Goal: Navigation & Orientation: Understand site structure

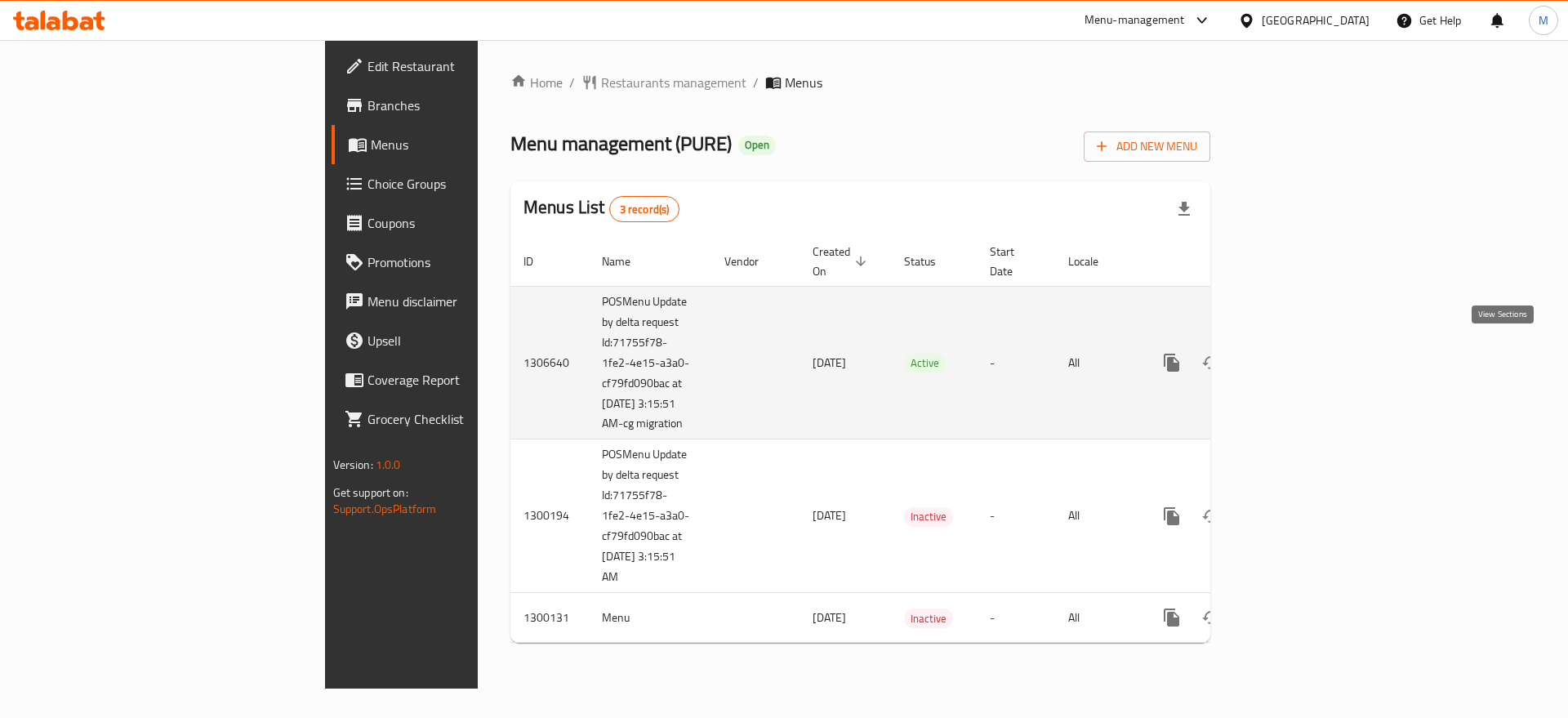
click at [1300, 361] on icon "enhanced table" at bounding box center [1290, 362] width 19 height 19
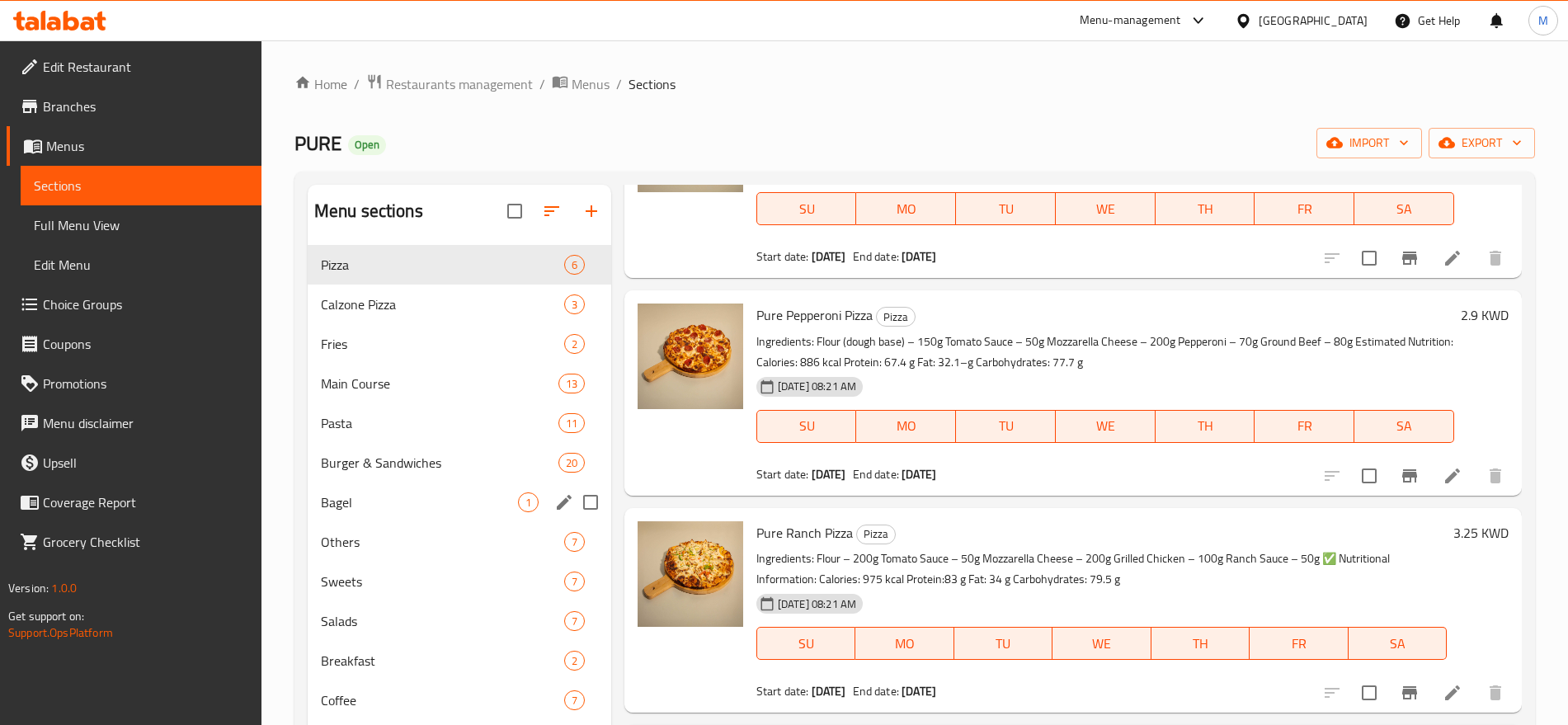
scroll to position [231, 0]
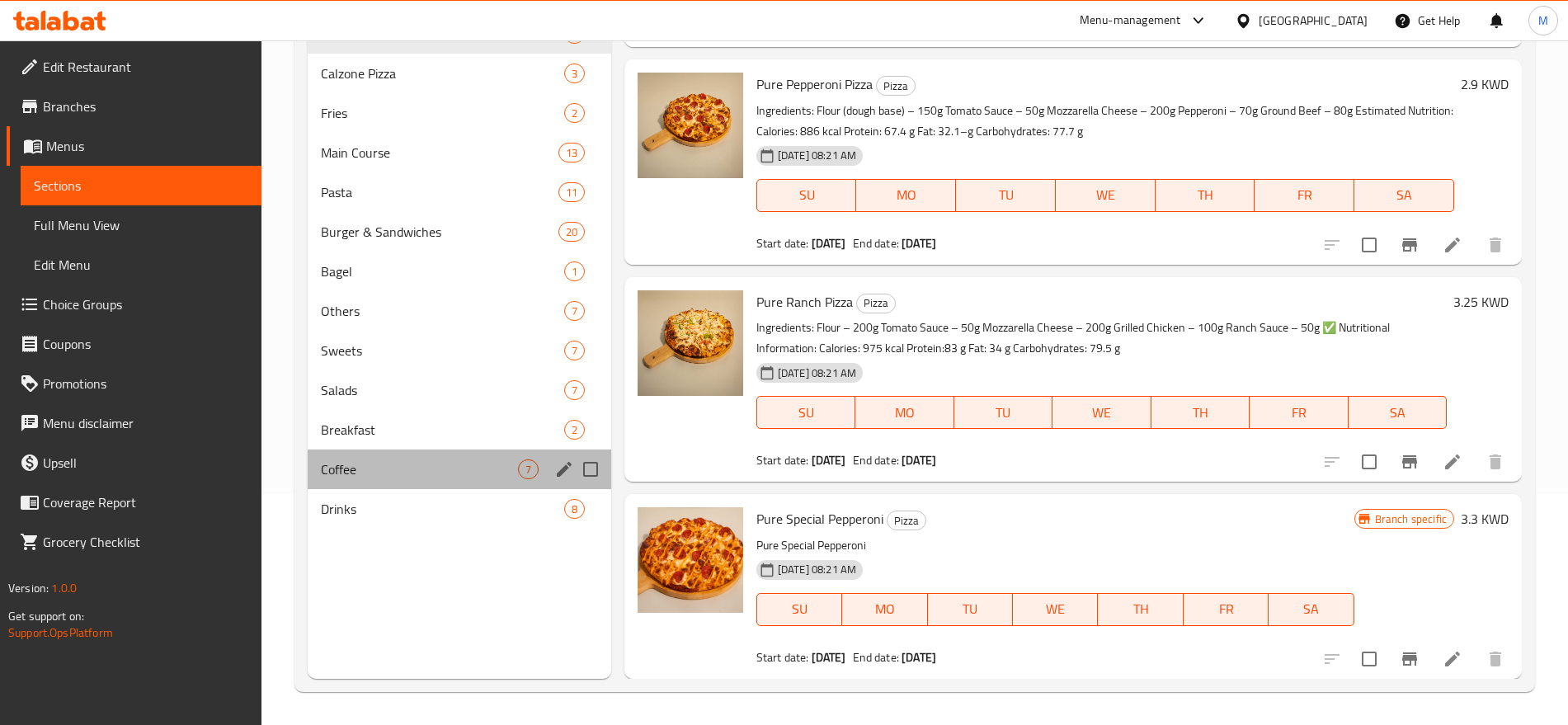
click at [445, 450] on div "Coffee 7" at bounding box center [459, 469] width 304 height 39
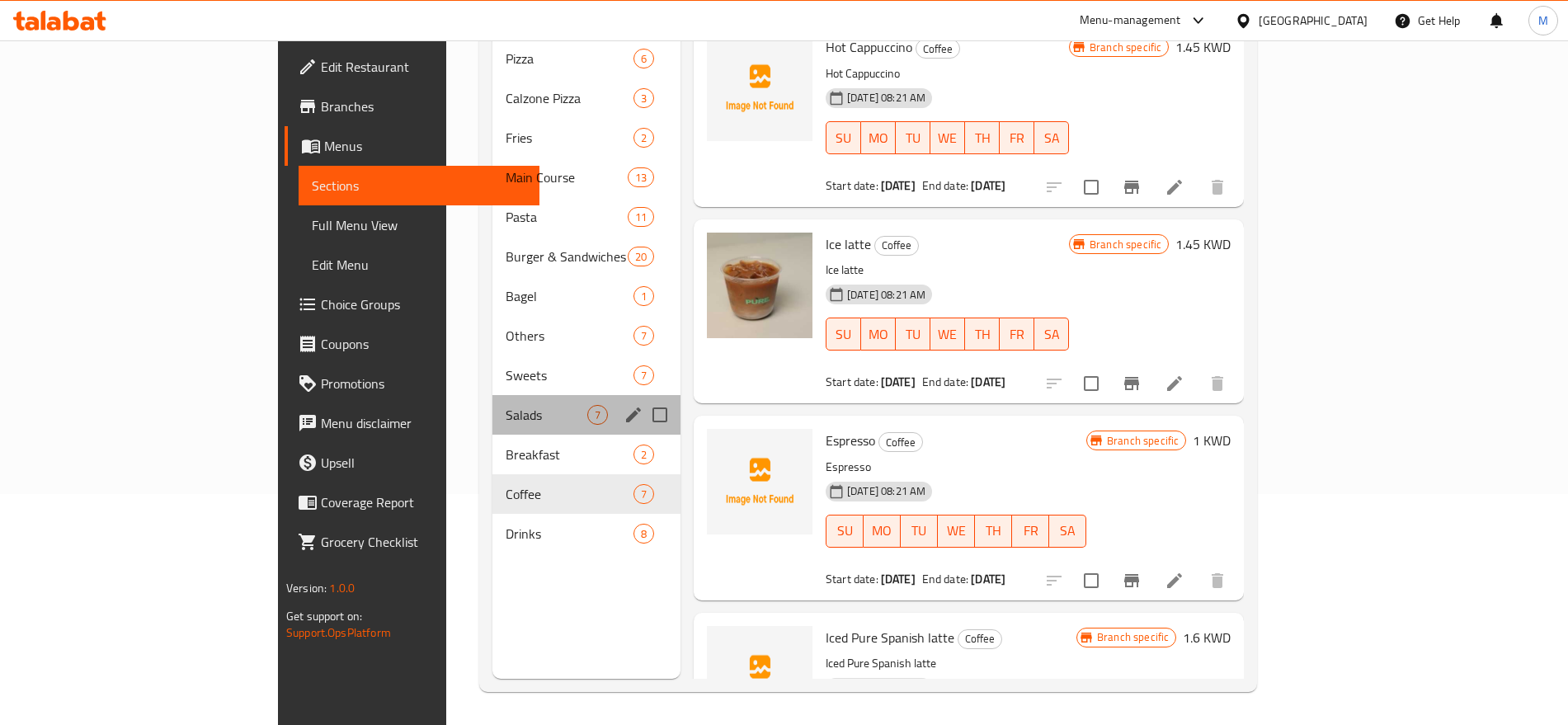
click at [492, 395] on div "Salads 7" at bounding box center [586, 415] width 188 height 39
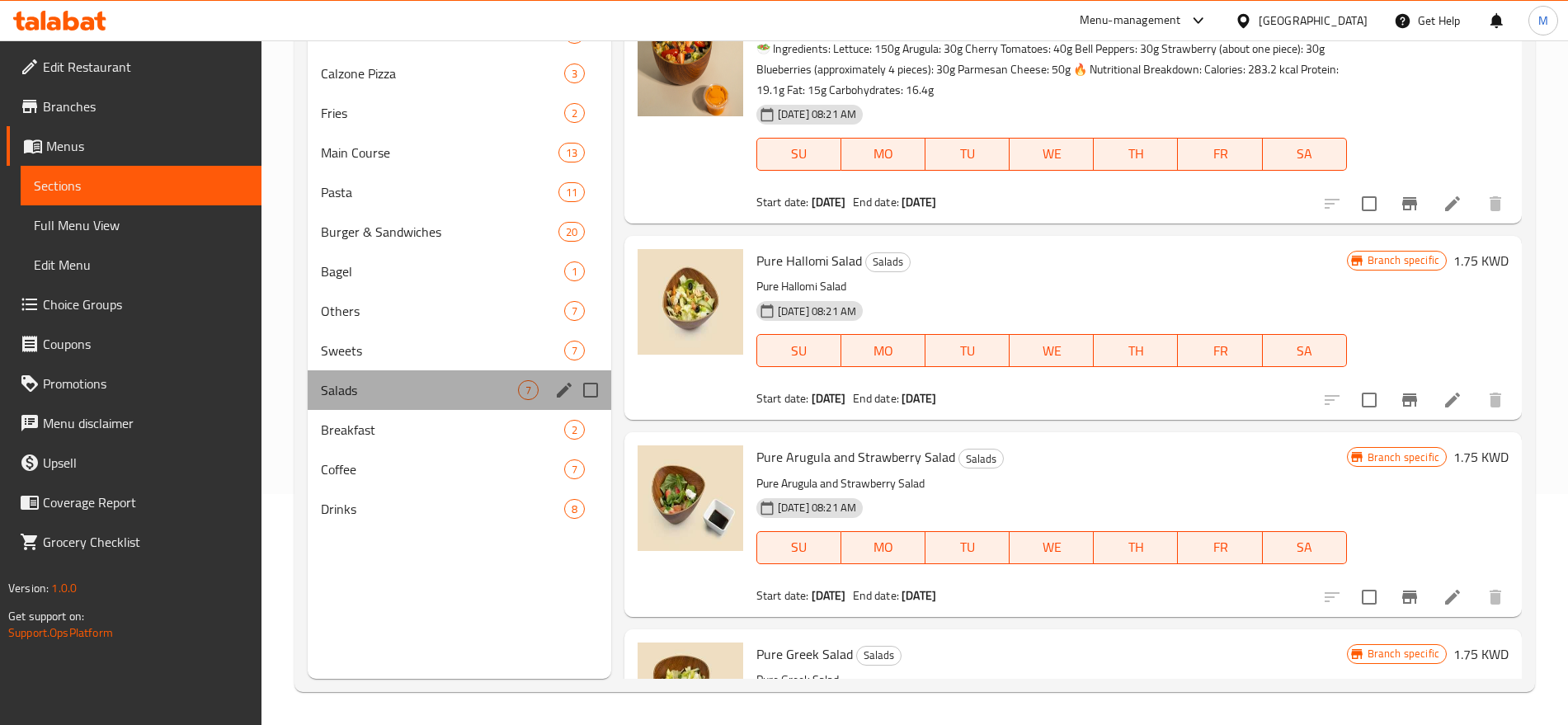
click at [433, 372] on div "Salads 7" at bounding box center [459, 390] width 304 height 39
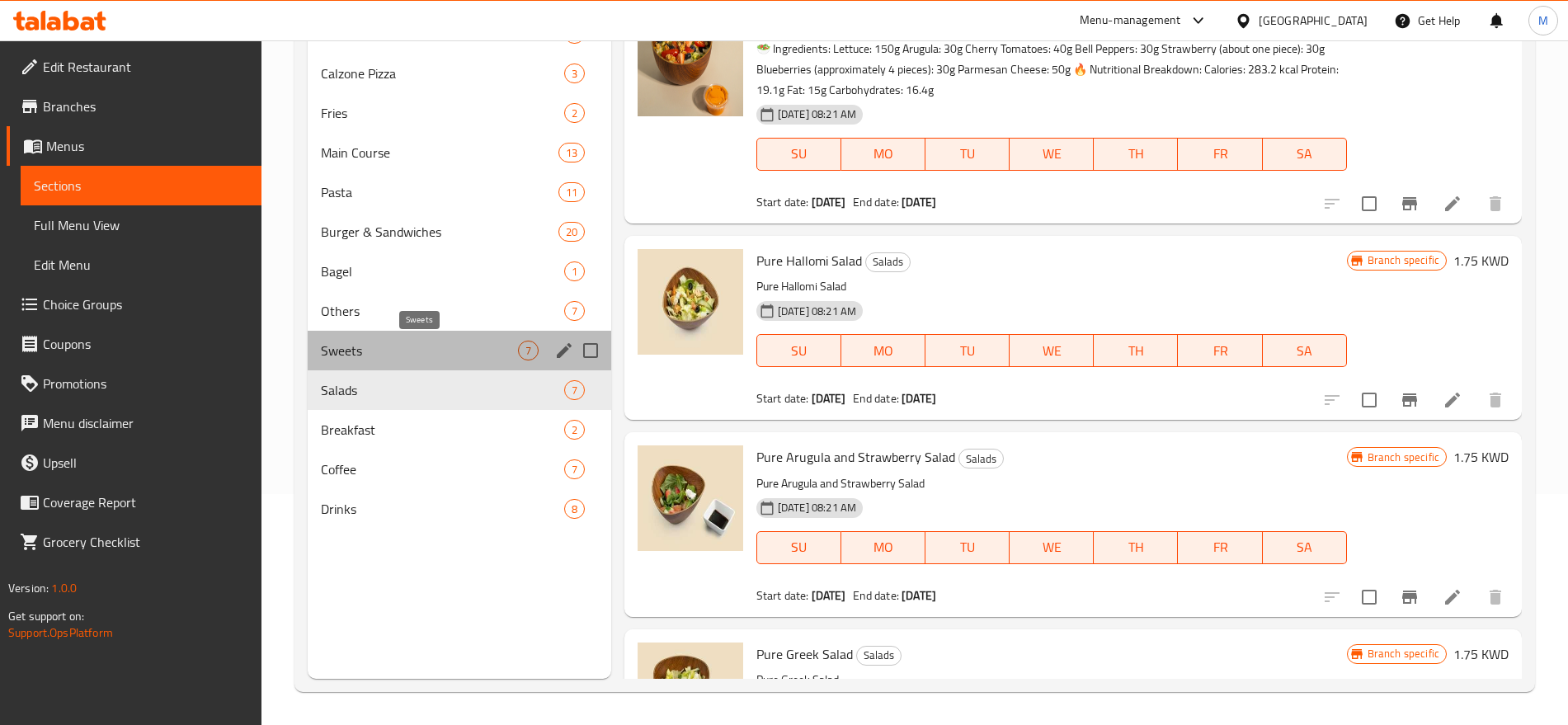
click at [439, 349] on span "Sweets" at bounding box center [418, 350] width 197 height 20
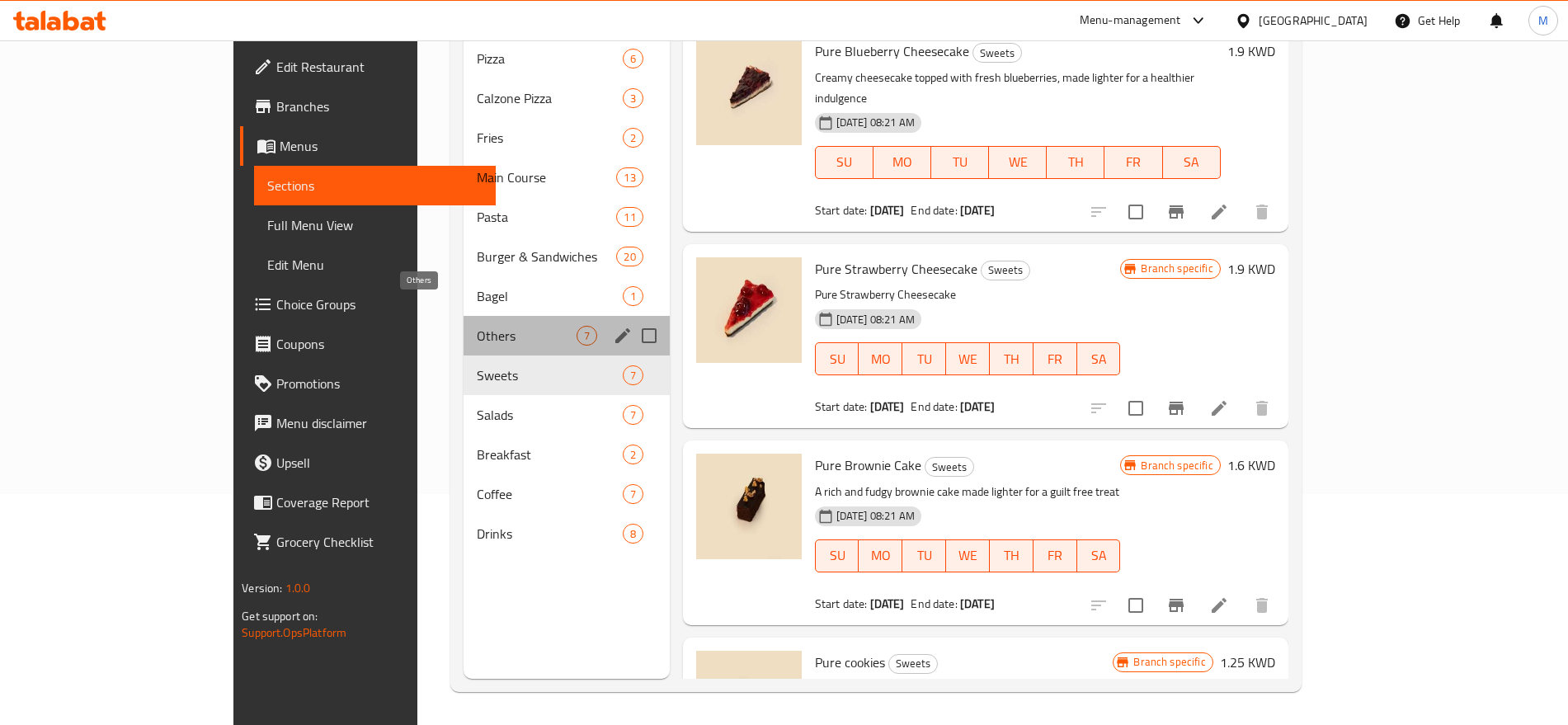
click at [476, 326] on span "Others" at bounding box center [526, 335] width 100 height 20
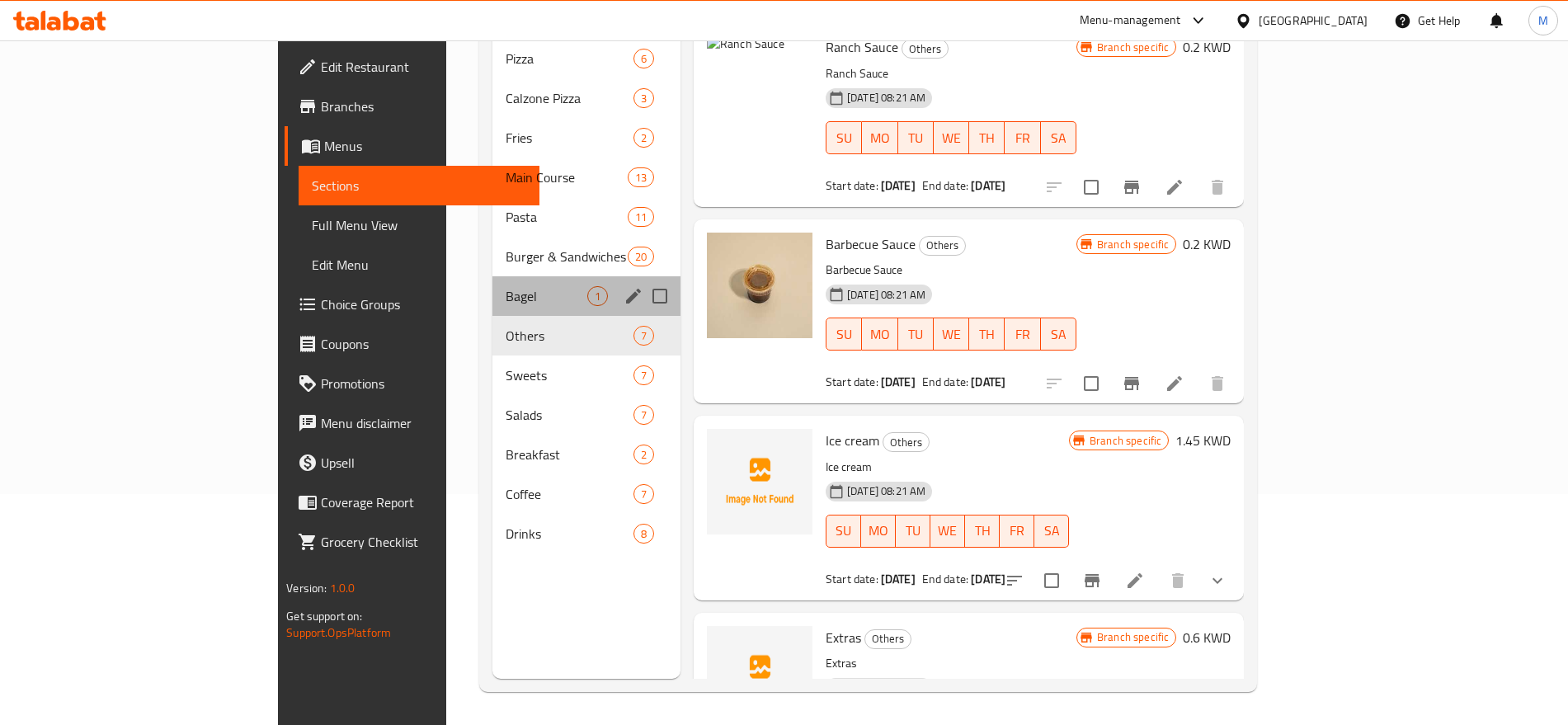
click at [492, 277] on div "Bagel 1" at bounding box center [586, 296] width 188 height 39
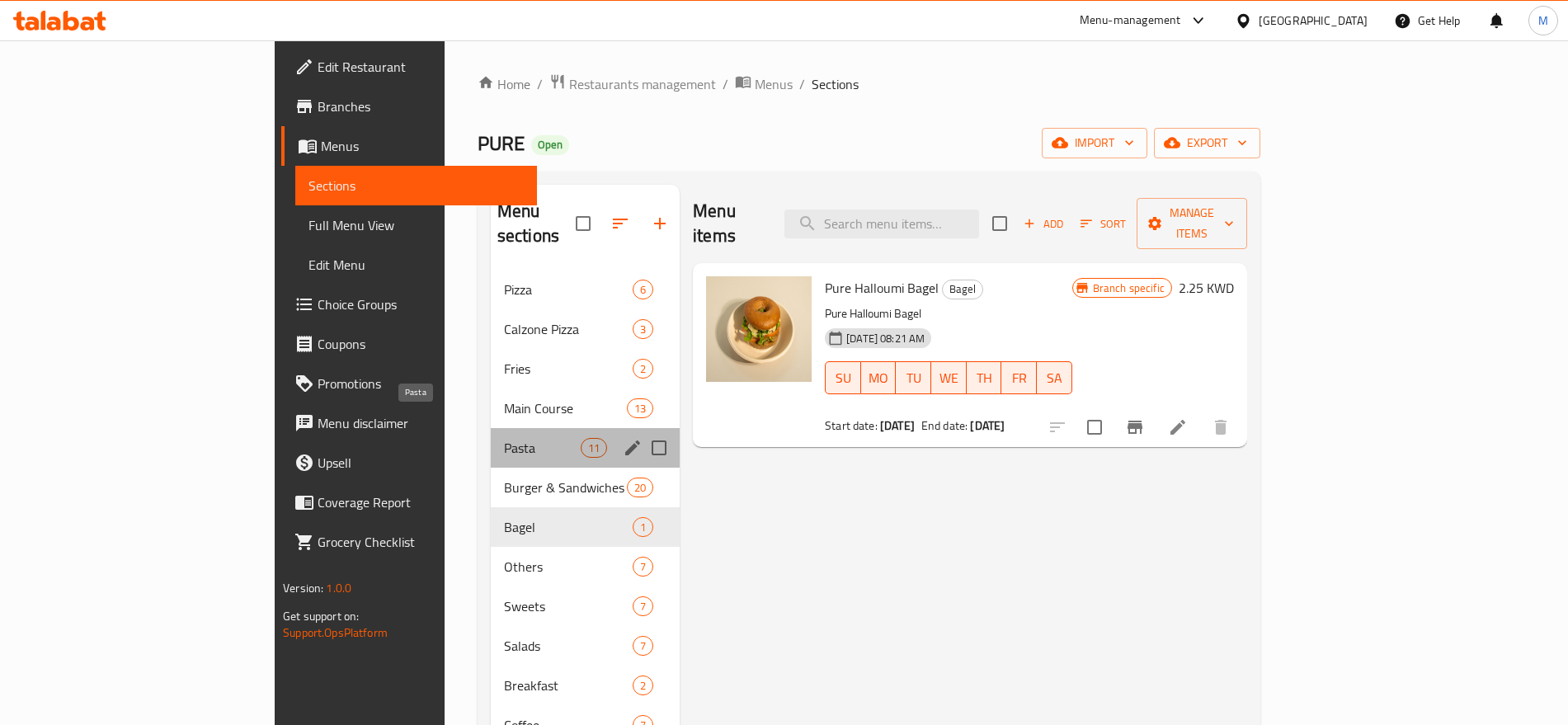
click at [504, 438] on span "Pasta" at bounding box center [543, 448] width 77 height 20
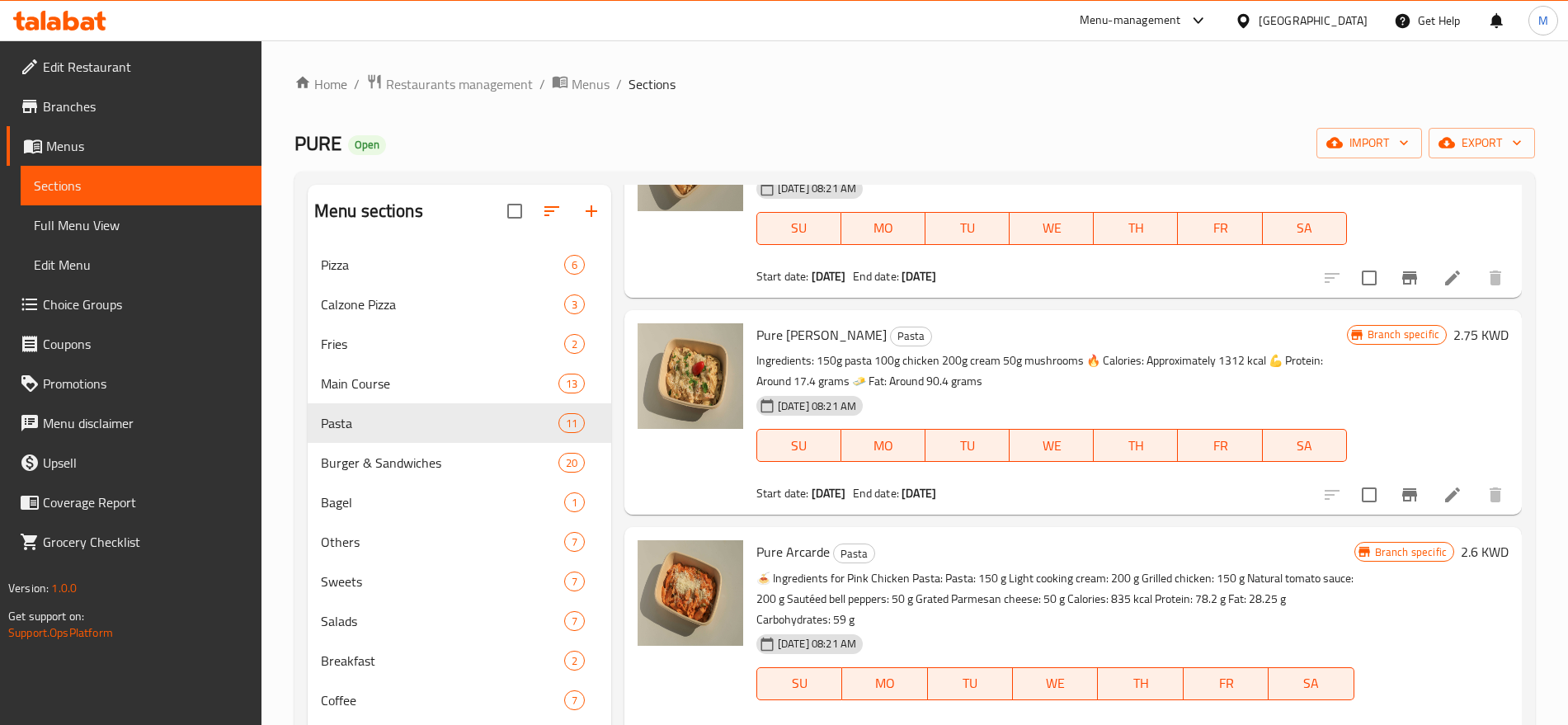
scroll to position [363, 0]
click at [127, 107] on span "Branches" at bounding box center [146, 106] width 205 height 20
